Goal: Task Accomplishment & Management: Manage account settings

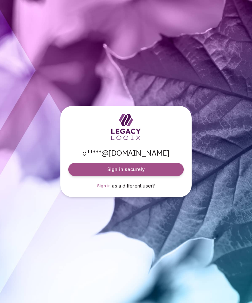
click at [164, 176] on button "Sign in securely" at bounding box center [126, 169] width 116 height 13
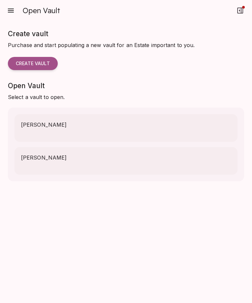
click at [10, 8] on icon "button" at bounding box center [11, 11] width 8 height 8
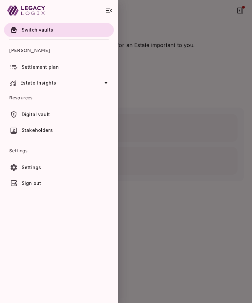
click at [22, 49] on span "[PERSON_NAME]" at bounding box center [59, 50] width 100 height 16
click at [24, 52] on span "[PERSON_NAME]" at bounding box center [59, 50] width 100 height 16
click at [104, 80] on icon at bounding box center [106, 83] width 8 height 8
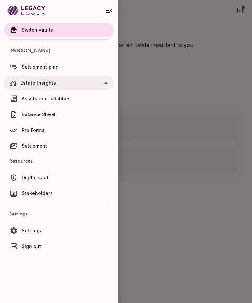
click at [29, 100] on span "Assets and liabilities" at bounding box center [46, 99] width 49 height 6
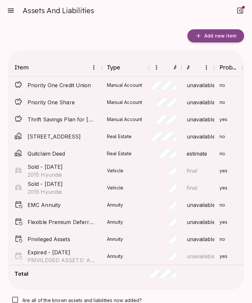
click at [193, 206] on span "unavailable" at bounding box center [201, 205] width 29 height 8
click at [187, 207] on span "unavailable" at bounding box center [201, 205] width 29 height 8
click at [124, 206] on span "Annuity" at bounding box center [125, 204] width 36 height 7
click at [127, 207] on span "Annuity" at bounding box center [125, 204] width 36 height 7
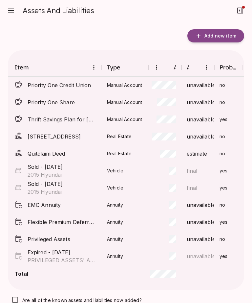
click at [177, 196] on div at bounding box center [165, 204] width 33 height 17
click at [73, 201] on span "EMC Annuity" at bounding box center [62, 205] width 69 height 8
click at [20, 201] on icon at bounding box center [18, 204] width 7 height 7
click at [227, 196] on div "no" at bounding box center [228, 204] width 28 height 17
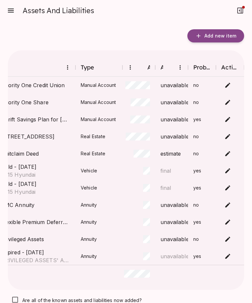
scroll to position [0, 26]
click at [228, 185] on body "Assets And Liabilities Add new item Item Type Amount Accuracy Probate Actions P…" at bounding box center [126, 151] width 252 height 303
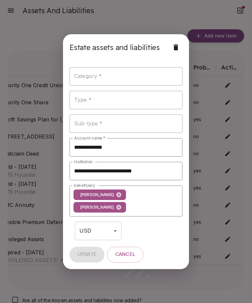
type input "**********"
type input "*******"
click at [116, 195] on icon at bounding box center [118, 194] width 5 height 5
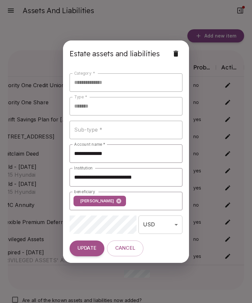
click at [145, 200] on input "beneficiary" at bounding box center [148, 200] width 43 height 12
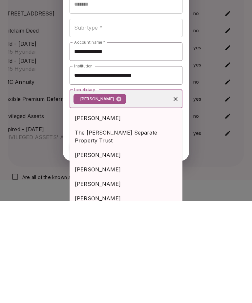
click at [111, 253] on span "[PERSON_NAME]" at bounding box center [126, 257] width 102 height 8
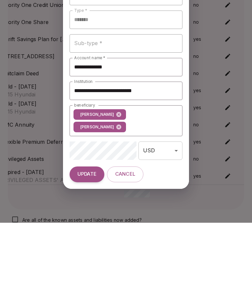
click at [88, 251] on span "UPDATE" at bounding box center [87, 254] width 19 height 6
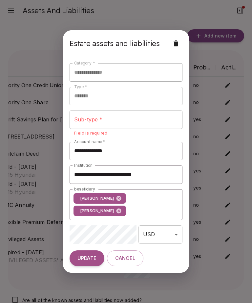
click at [92, 258] on span "UPDATE" at bounding box center [87, 258] width 19 height 6
click at [143, 149] on input "**********" at bounding box center [126, 151] width 113 height 18
click at [94, 260] on span "UPDATE" at bounding box center [87, 258] width 19 height 6
click at [97, 263] on button "UPDATE" at bounding box center [87, 258] width 35 height 16
click at [136, 129] on div "Sub-type *" at bounding box center [126, 119] width 113 height 18
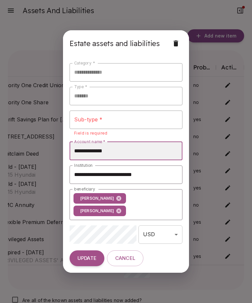
click at [169, 151] on input "**********" at bounding box center [126, 151] width 113 height 18
click at [168, 151] on input "**********" at bounding box center [126, 151] width 113 height 18
click at [172, 146] on input "**********" at bounding box center [126, 151] width 113 height 18
click at [90, 262] on button "UPDATE" at bounding box center [87, 258] width 35 height 16
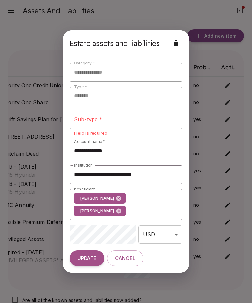
click at [92, 259] on span "UPDATE" at bounding box center [87, 258] width 19 height 6
click at [93, 260] on span "UPDATE" at bounding box center [87, 258] width 19 height 6
click at [92, 260] on span "UPDATE" at bounding box center [87, 258] width 19 height 6
click at [128, 262] on button "Cancel" at bounding box center [125, 258] width 36 height 16
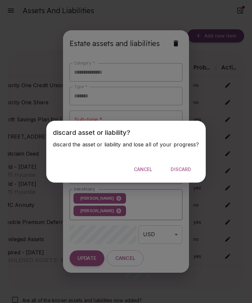
click at [180, 169] on span "Discard" at bounding box center [181, 169] width 20 height 6
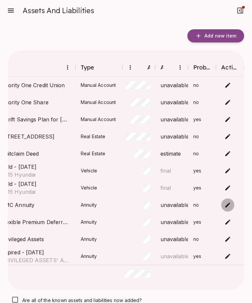
click at [230, 183] on body "Assets And Liabilities Add new item Item Type Amount Accuracy Probate Actions P…" at bounding box center [126, 151] width 252 height 303
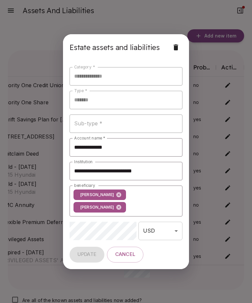
click at [155, 114] on div "Sub-type *" at bounding box center [126, 123] width 113 height 18
click at [116, 195] on icon at bounding box center [118, 194] width 5 height 5
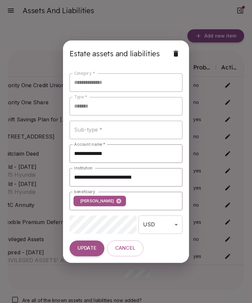
click at [148, 200] on input "beneficiary" at bounding box center [148, 200] width 43 height 12
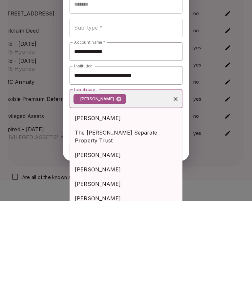
click at [112, 253] on span "[PERSON_NAME]" at bounding box center [126, 257] width 102 height 8
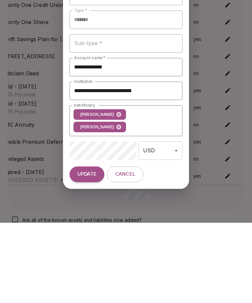
click at [88, 246] on button "UPDATE" at bounding box center [87, 254] width 35 height 16
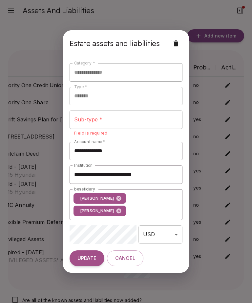
click at [126, 135] on p "Field is required" at bounding box center [126, 133] width 104 height 7
click at [180, 134] on div "Sub-type * Sub-type * Field is required" at bounding box center [126, 123] width 113 height 26
click at [131, 261] on button "Cancel" at bounding box center [125, 258] width 36 height 16
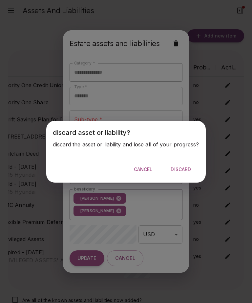
click at [180, 169] on span "Discard" at bounding box center [181, 169] width 20 height 6
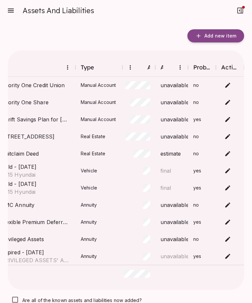
scroll to position [0, 0]
click at [12, 7] on icon "button" at bounding box center [11, 11] width 8 height 8
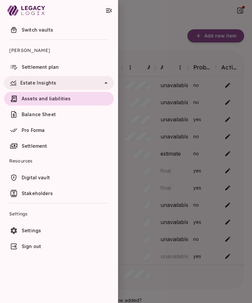
click at [238, 13] on div at bounding box center [126, 151] width 252 height 303
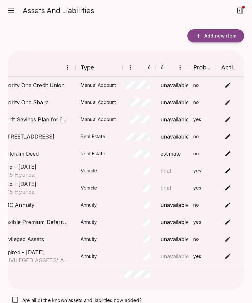
click at [242, 11] on icon "button" at bounding box center [241, 11] width 8 height 8
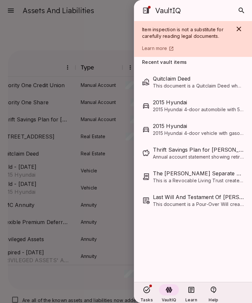
click at [239, 28] on icon "button" at bounding box center [239, 29] width 8 height 8
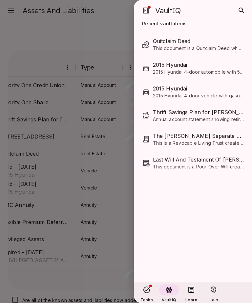
click at [112, 213] on div at bounding box center [126, 151] width 252 height 303
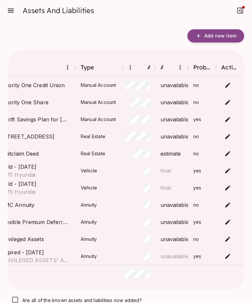
click at [231, 134] on body "Assets And Liabilities Add new item Item Type Amount Accuracy Probate Actions P…" at bounding box center [126, 151] width 252 height 303
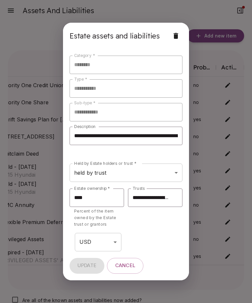
type input "**********"
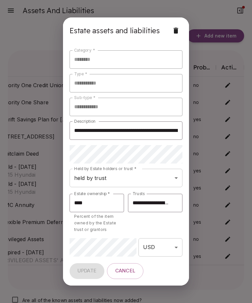
click at [129, 270] on span "Cancel" at bounding box center [125, 270] width 20 height 6
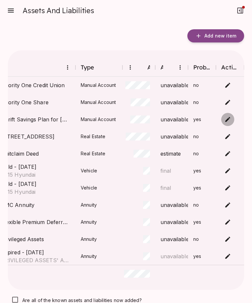
click at [229, 117] on body "Assets And Liabilities Add new item Item Type Amount Accuracy Probate Actions P…" at bounding box center [126, 151] width 252 height 303
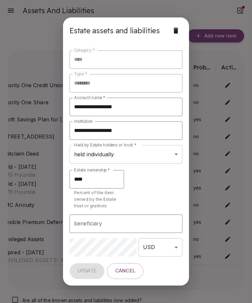
click at [178, 152] on body "Assets And Liabilities Add new item Item Type Amount Accuracy Probate Actions P…" at bounding box center [126, 151] width 252 height 303
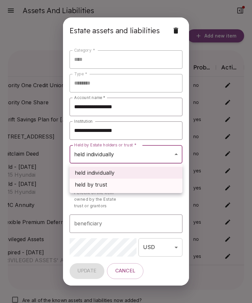
click at [175, 203] on div at bounding box center [126, 151] width 252 height 303
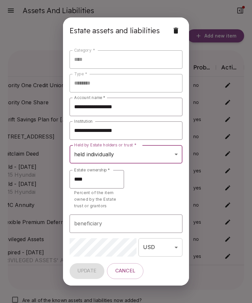
click at [128, 273] on span "Cancel" at bounding box center [125, 270] width 20 height 6
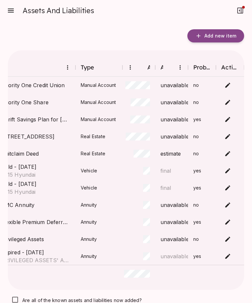
click at [132, 13] on div "Assets And Liabilities" at bounding box center [126, 10] width 237 height 21
click at [15, 7] on button "button" at bounding box center [10, 10] width 13 height 13
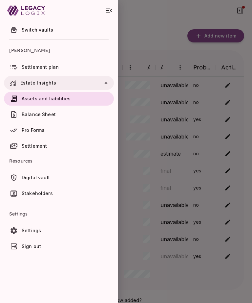
click at [43, 183] on link "Digital vault" at bounding box center [59, 177] width 110 height 14
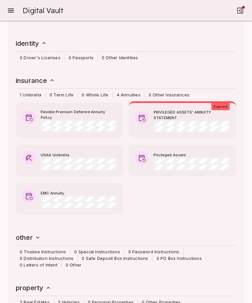
scroll to position [469, 0]
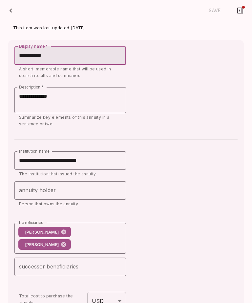
type input "**********"
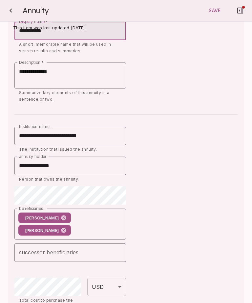
scroll to position [25, 0]
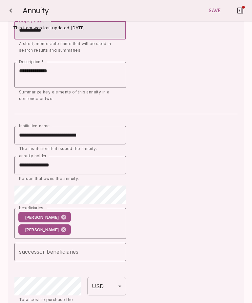
click at [61, 217] on icon at bounding box center [63, 216] width 5 height 5
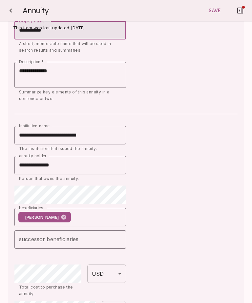
click at [87, 215] on input "beneficiaries" at bounding box center [92, 217] width 41 height 12
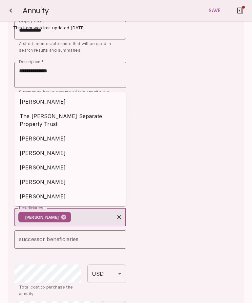
scroll to position [11, 0]
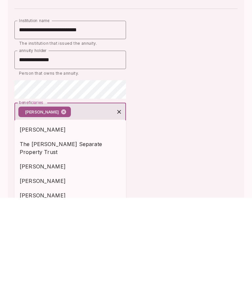
click at [55, 267] on span "[PERSON_NAME]" at bounding box center [70, 271] width 101 height 8
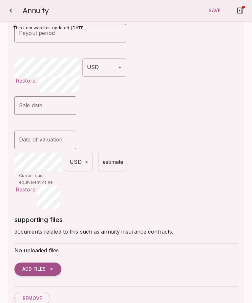
scroll to position [533, 0]
click at [120, 157] on body "Digital Vault Vault content Consider anything you want available to your Estate…" at bounding box center [126, 151] width 252 height 303
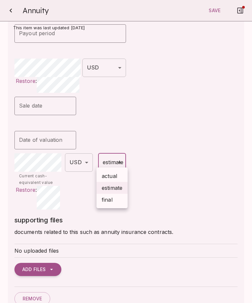
click at [155, 169] on div at bounding box center [126, 151] width 252 height 303
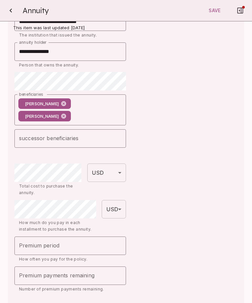
scroll to position [138, 0]
click at [217, 12] on span "Save" at bounding box center [215, 11] width 12 height 6
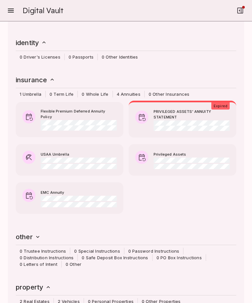
click at [31, 191] on icon "button" at bounding box center [29, 195] width 8 height 8
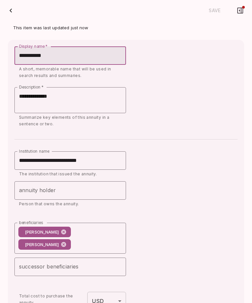
type input "**********"
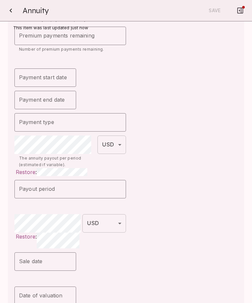
scroll to position [378, 0]
click at [199, 116] on div "**********" at bounding box center [125, 25] width 223 height 632
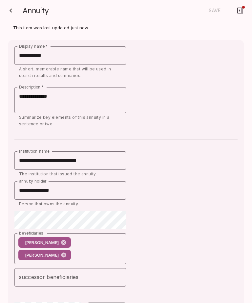
scroll to position [0, 0]
click at [11, 8] on icon "button" at bounding box center [11, 11] width 8 height 8
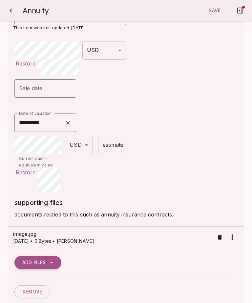
scroll to position [569, 0]
click at [90, 238] on p "[DATE] • 0 Bytes • [PERSON_NAME]" at bounding box center [113, 241] width 201 height 7
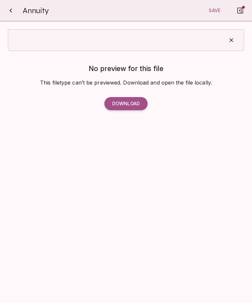
scroll to position [8, 0]
click at [135, 99] on button "Download" at bounding box center [125, 103] width 43 height 13
click at [14, 8] on icon "button" at bounding box center [11, 11] width 8 height 8
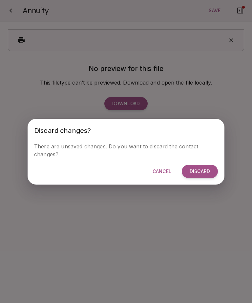
click at [166, 171] on span "Cancel" at bounding box center [162, 171] width 19 height 6
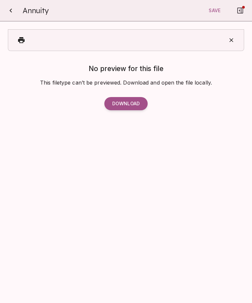
click at [13, 10] on icon "button" at bounding box center [11, 11] width 8 height 8
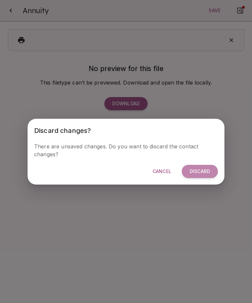
click at [202, 173] on span "Discard" at bounding box center [200, 171] width 20 height 6
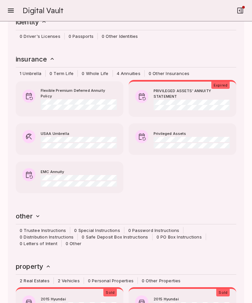
scroll to position [485, 0]
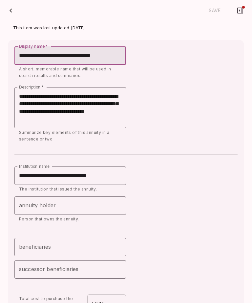
type input "**********"
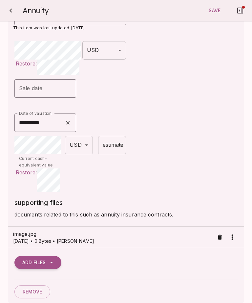
scroll to position [561, 0]
click at [99, 238] on p "[DATE] • 0 Bytes • [PERSON_NAME]" at bounding box center [113, 241] width 201 height 7
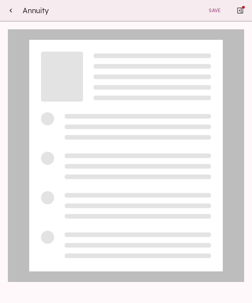
scroll to position [8, 0]
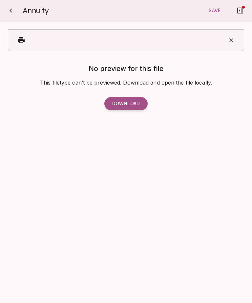
click at [135, 97] on button "Download" at bounding box center [125, 103] width 43 height 13
click at [12, 14] on icon "button" at bounding box center [11, 11] width 8 height 8
click at [12, 11] on icon "button" at bounding box center [11, 11] width 8 height 8
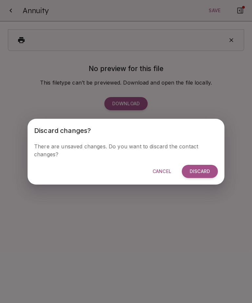
click at [201, 173] on span "Discard" at bounding box center [200, 171] width 20 height 6
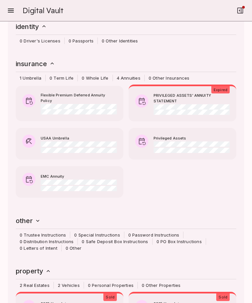
scroll to position [488, 0]
